Goal: Find specific page/section: Find specific page/section

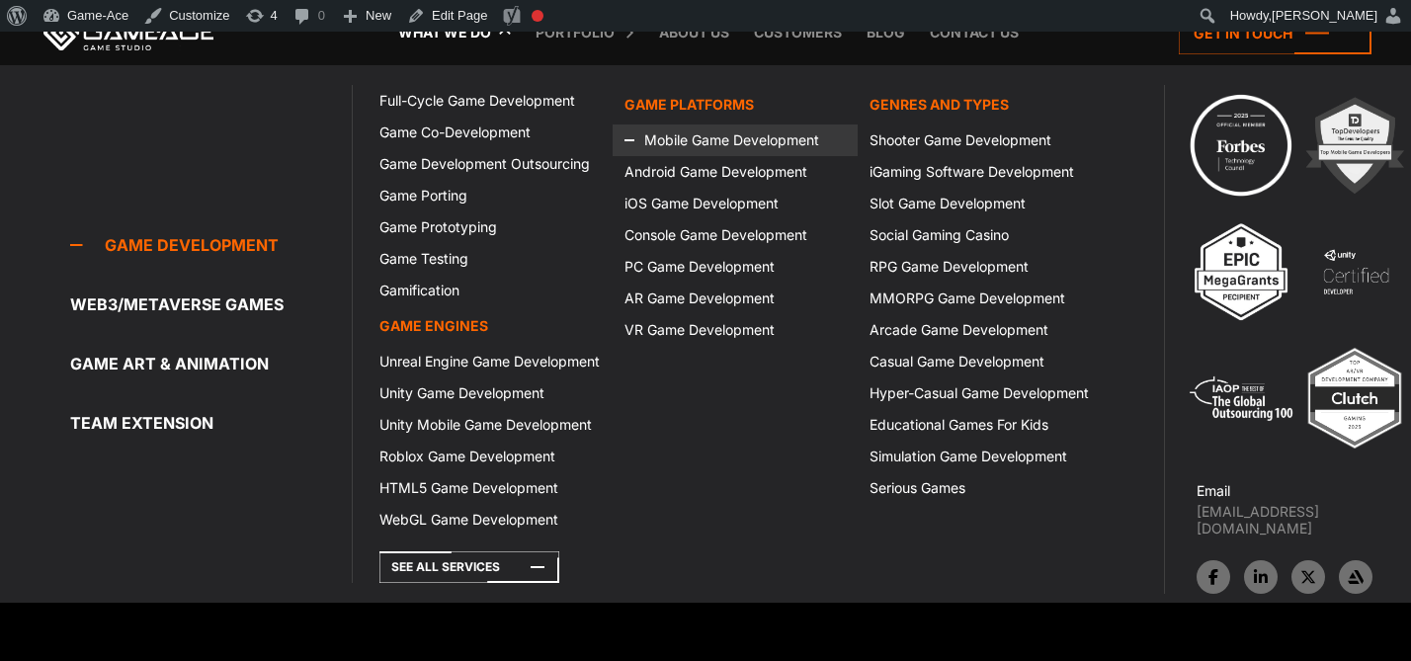
click at [689, 146] on link "Mobile Game Development" at bounding box center [734, 140] width 245 height 32
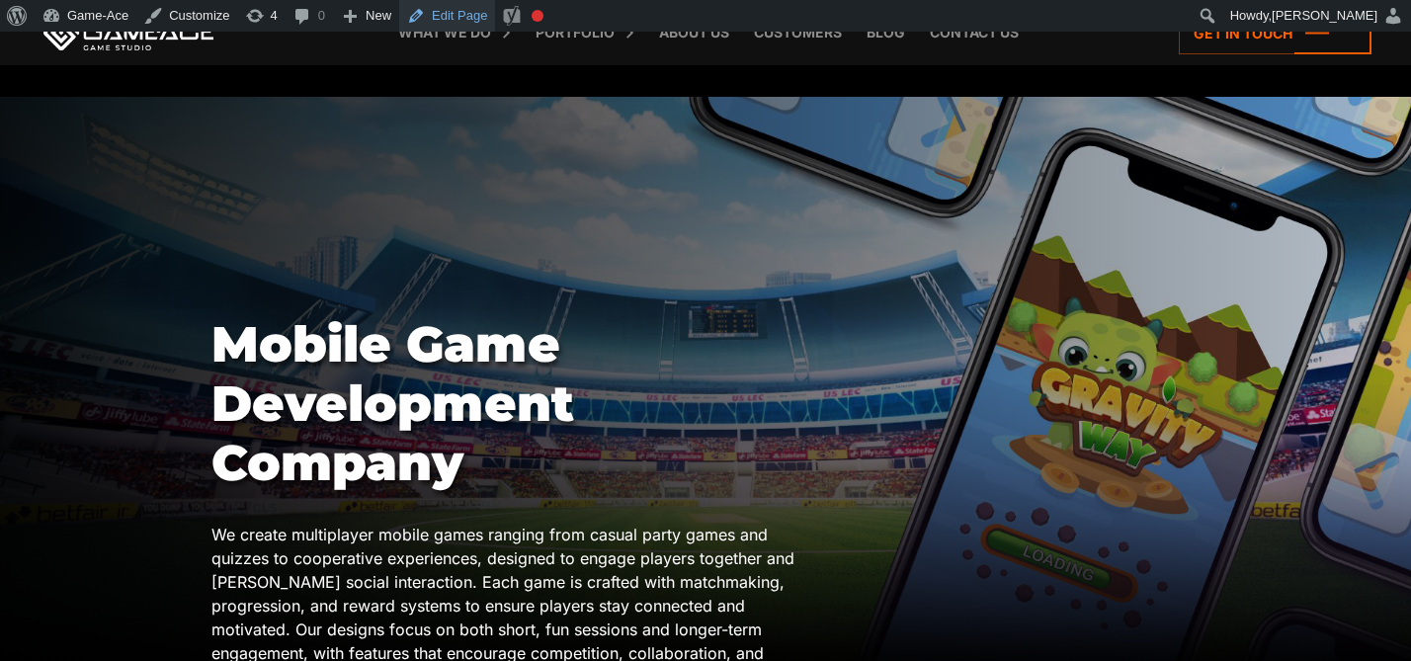
click at [454, 20] on link "Edit Page" at bounding box center [447, 16] width 96 height 32
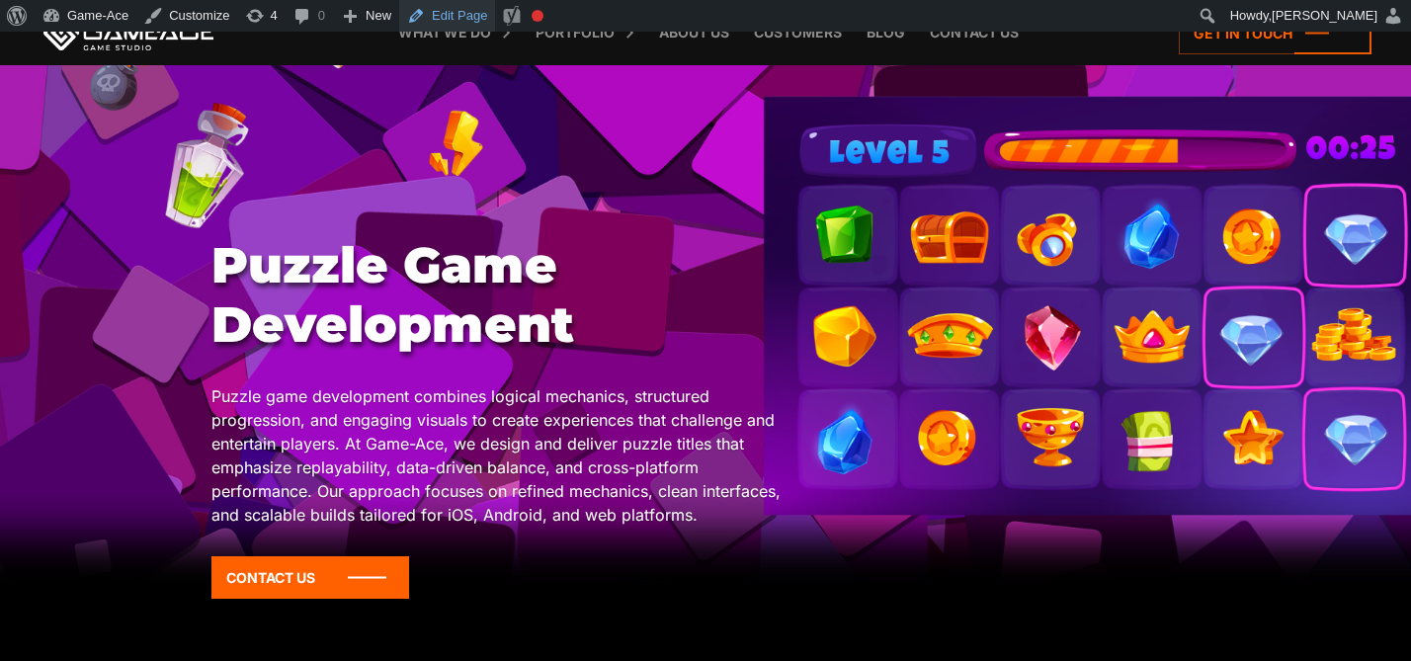
click at [455, 22] on link "Edit Page" at bounding box center [447, 16] width 96 height 32
